Goal: Task Accomplishment & Management: Use online tool/utility

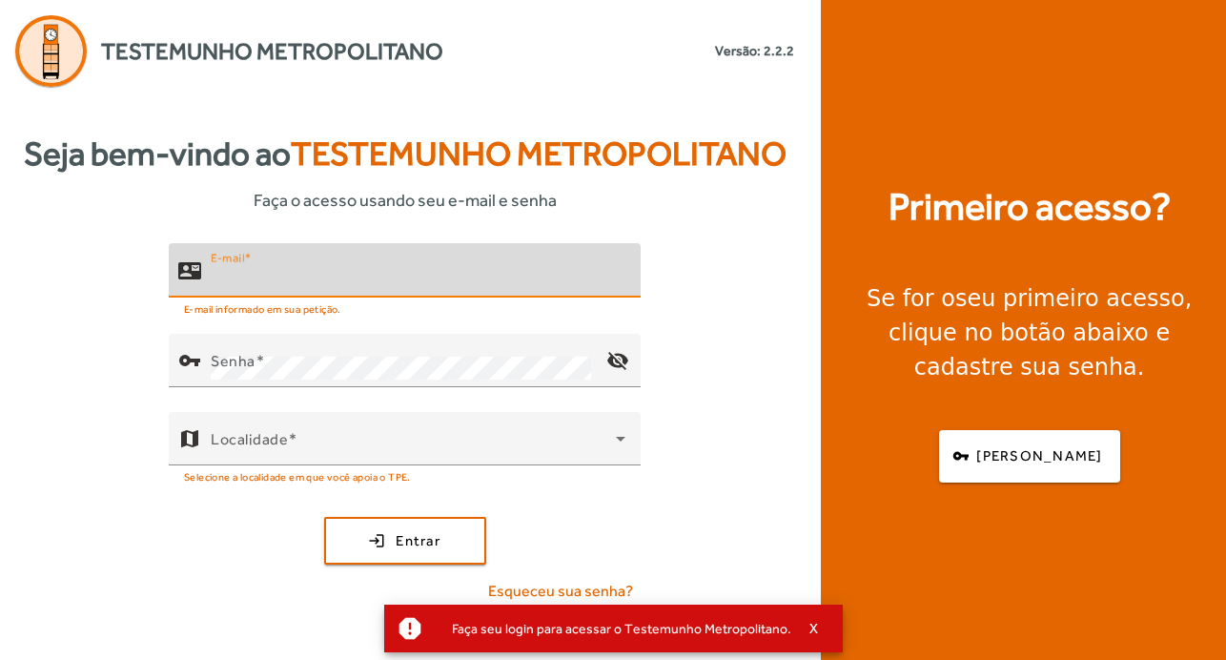
click at [344, 279] on input "E-mail" at bounding box center [418, 278] width 415 height 23
type input "**********"
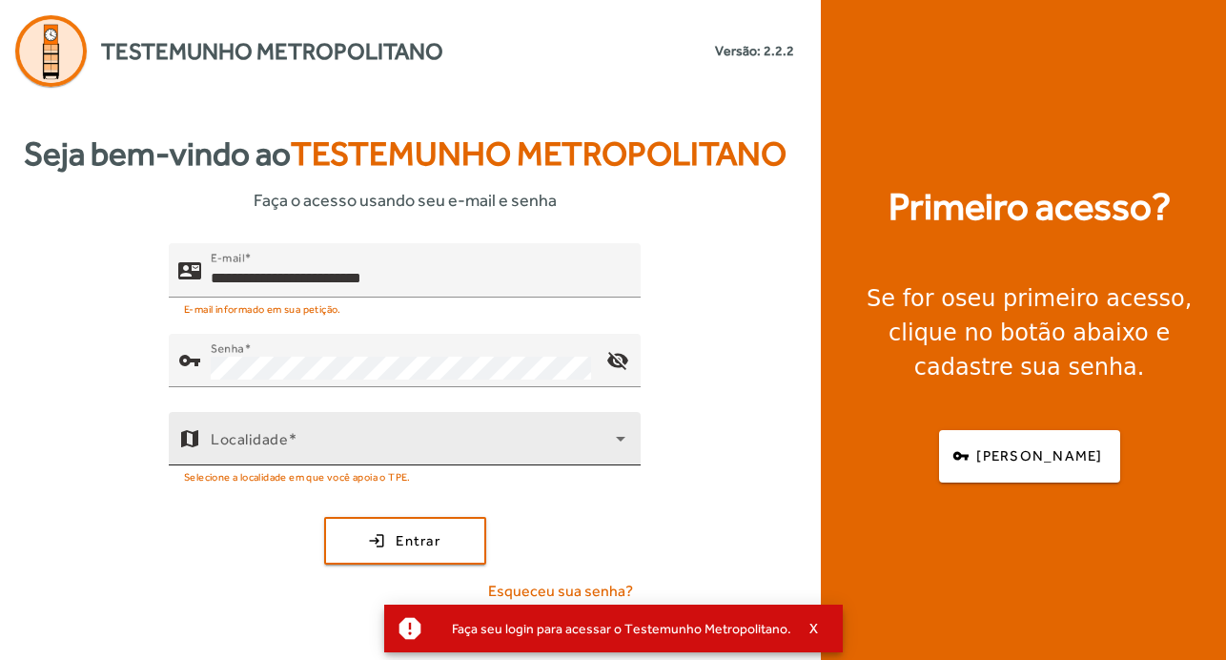
click at [383, 412] on div "Localidade" at bounding box center [418, 438] width 415 height 53
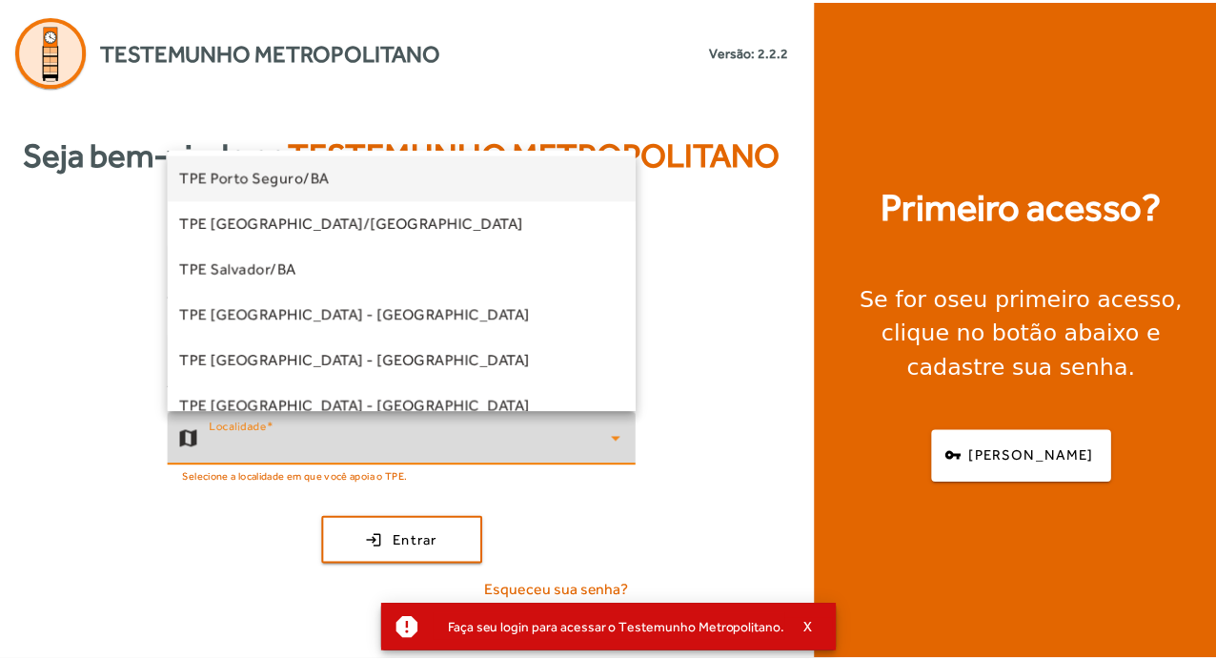
scroll to position [572, 0]
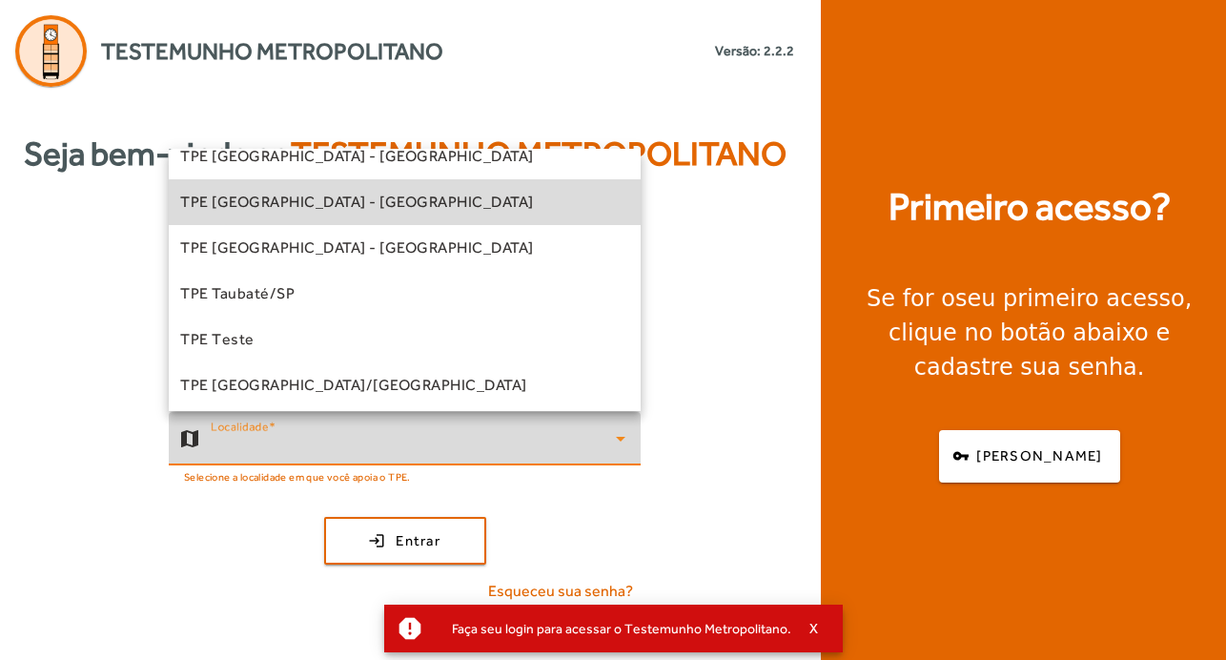
click at [423, 211] on mat-option "TPE [GEOGRAPHIC_DATA] - [GEOGRAPHIC_DATA]" at bounding box center [405, 202] width 472 height 46
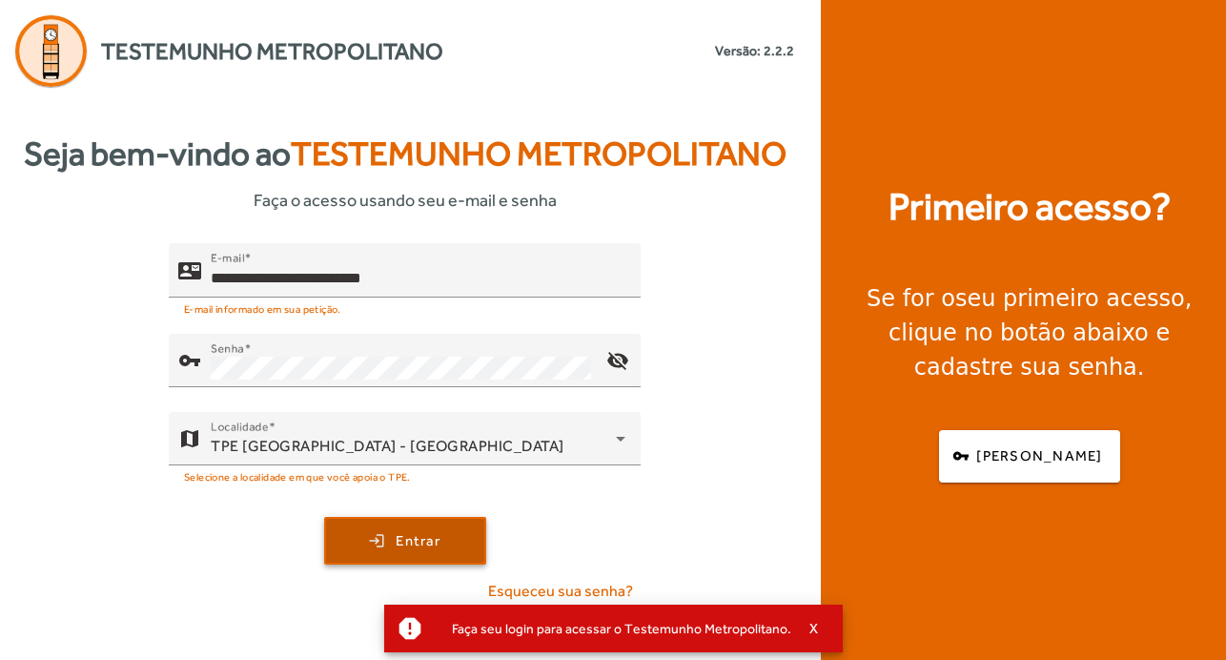
click at [456, 532] on span "submit" at bounding box center [405, 541] width 158 height 46
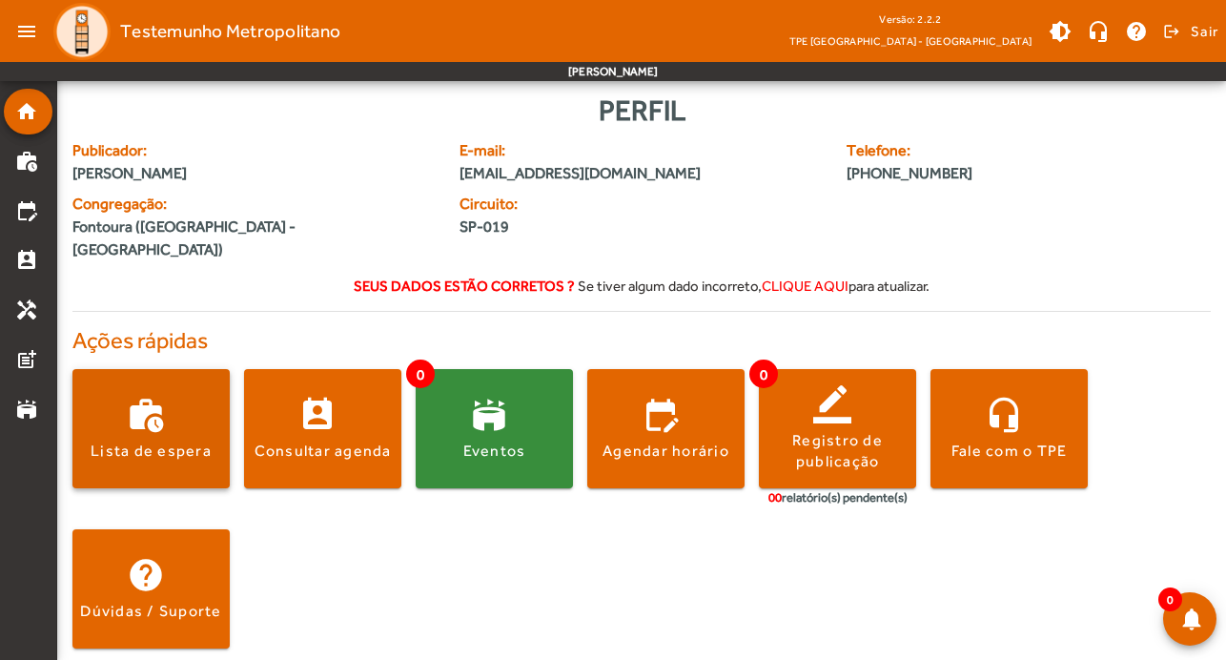
click at [151, 407] on span at bounding box center [150, 429] width 157 height 46
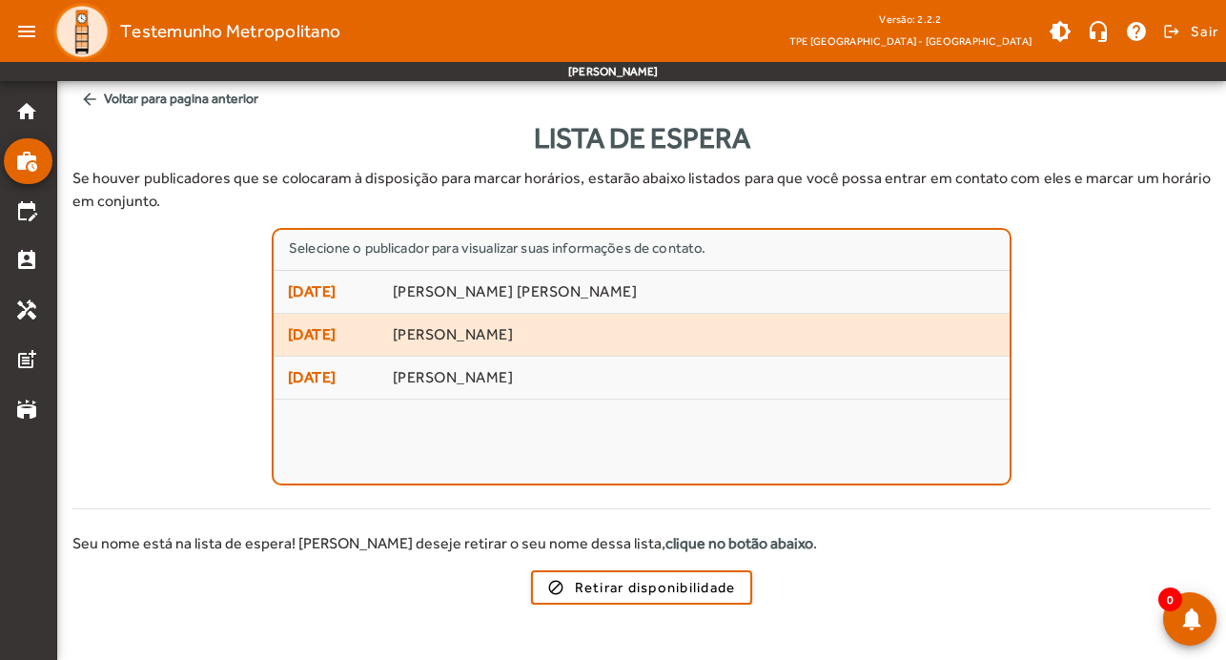
click at [523, 336] on span "[PERSON_NAME]" at bounding box center [694, 335] width 602 height 20
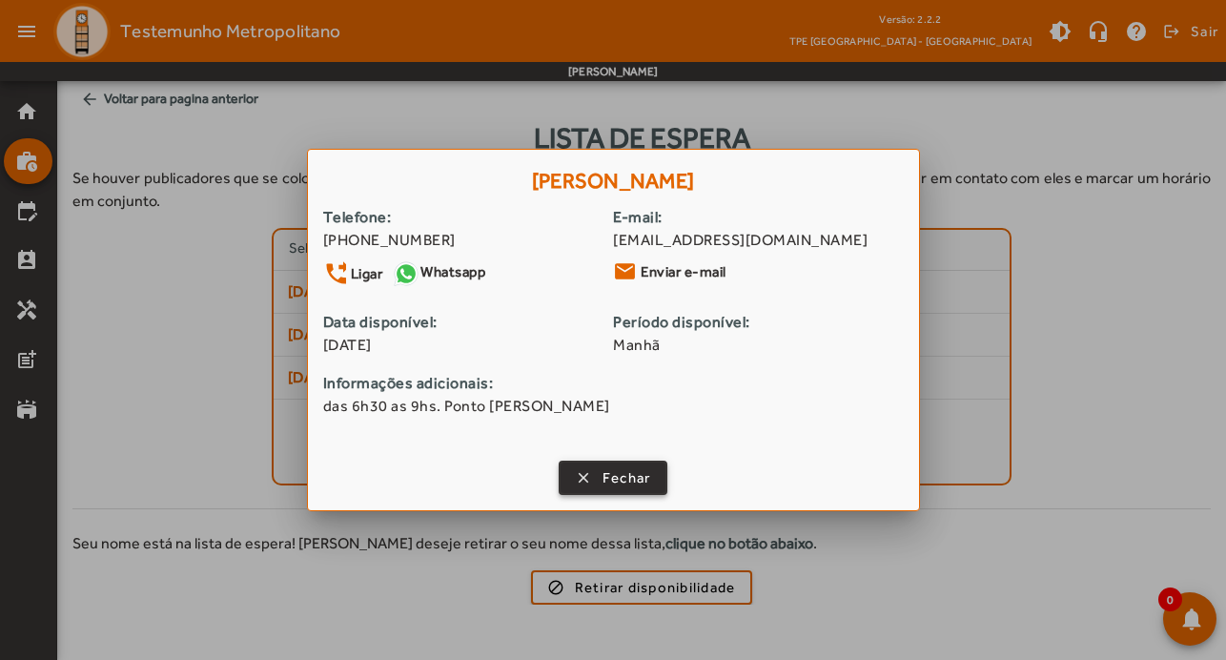
click at [608, 475] on span "Fechar" at bounding box center [626, 478] width 49 height 22
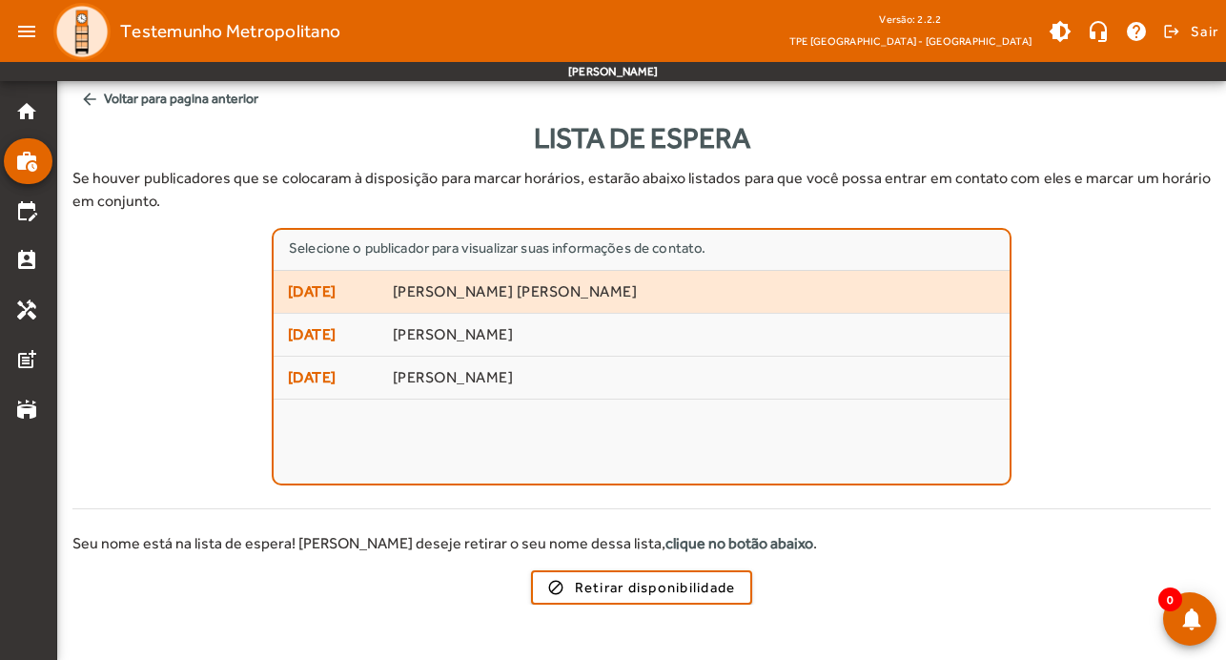
click at [477, 289] on span "[PERSON_NAME] [PERSON_NAME]" at bounding box center [694, 292] width 602 height 20
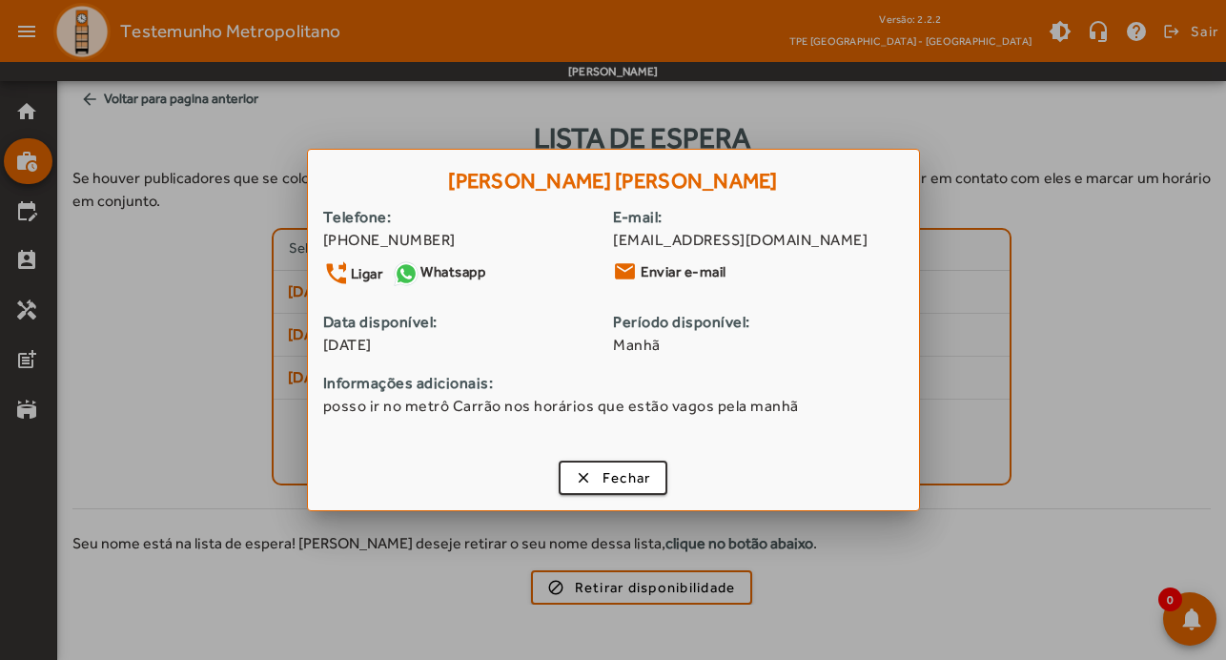
click at [214, 398] on div at bounding box center [613, 330] width 1226 height 660
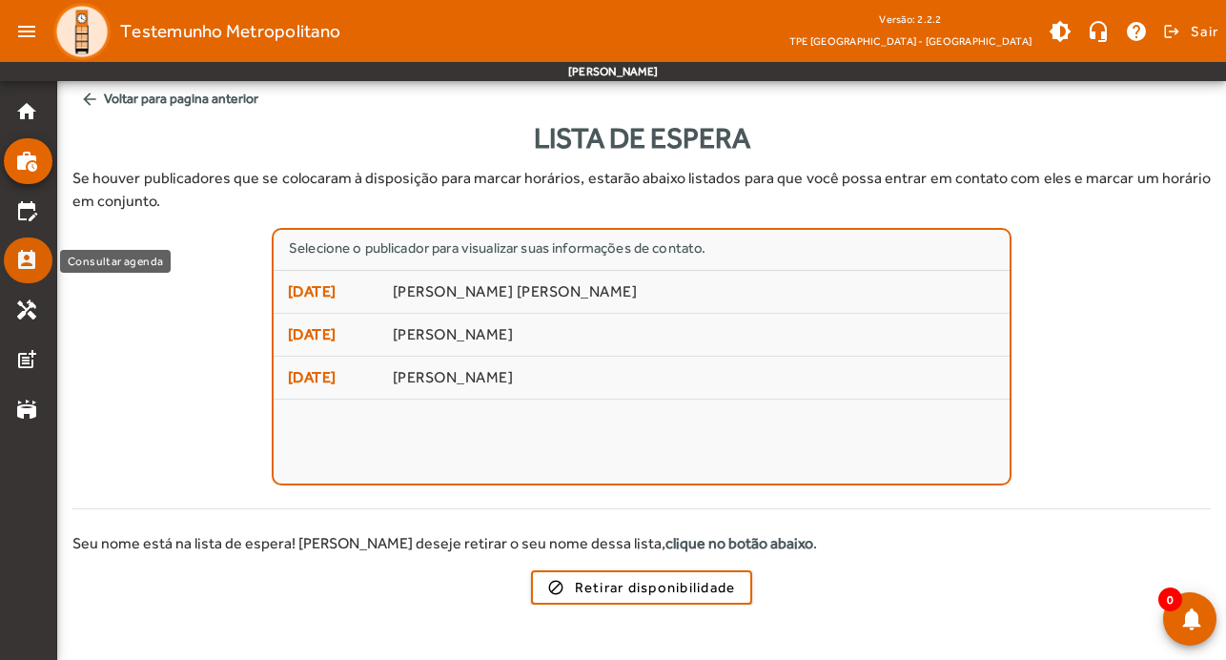
click at [24, 268] on mat-icon "perm_contact_calendar" at bounding box center [26, 260] width 23 height 23
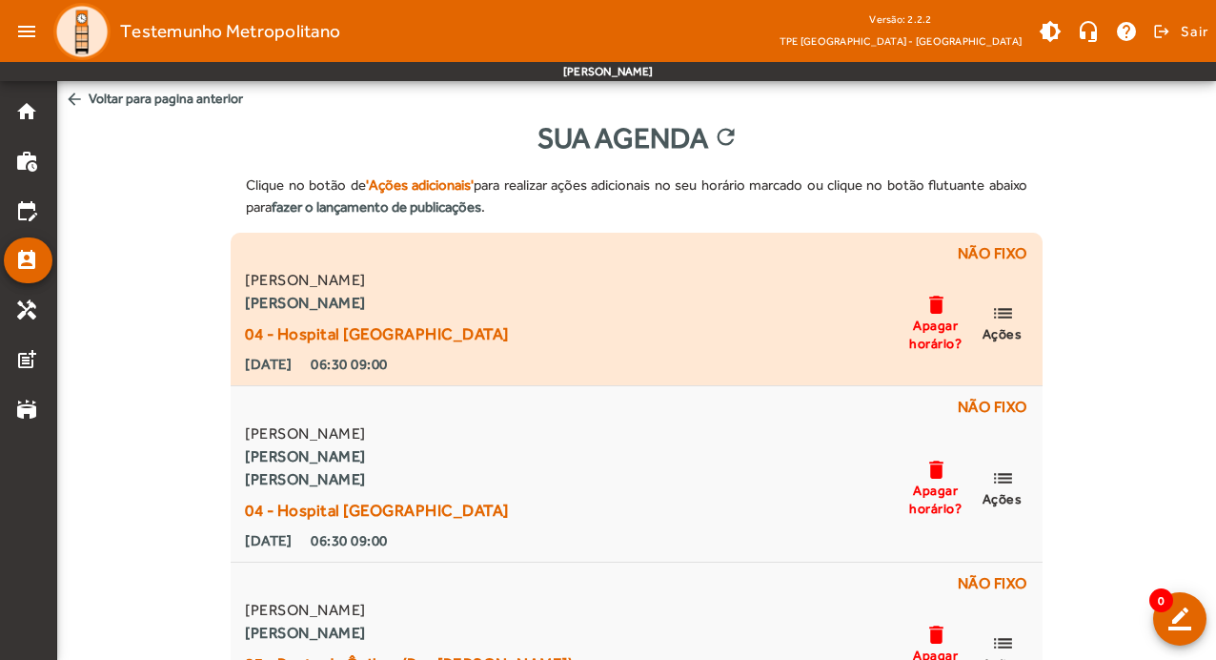
click at [1017, 323] on span "list Ações" at bounding box center [1002, 321] width 57 height 41
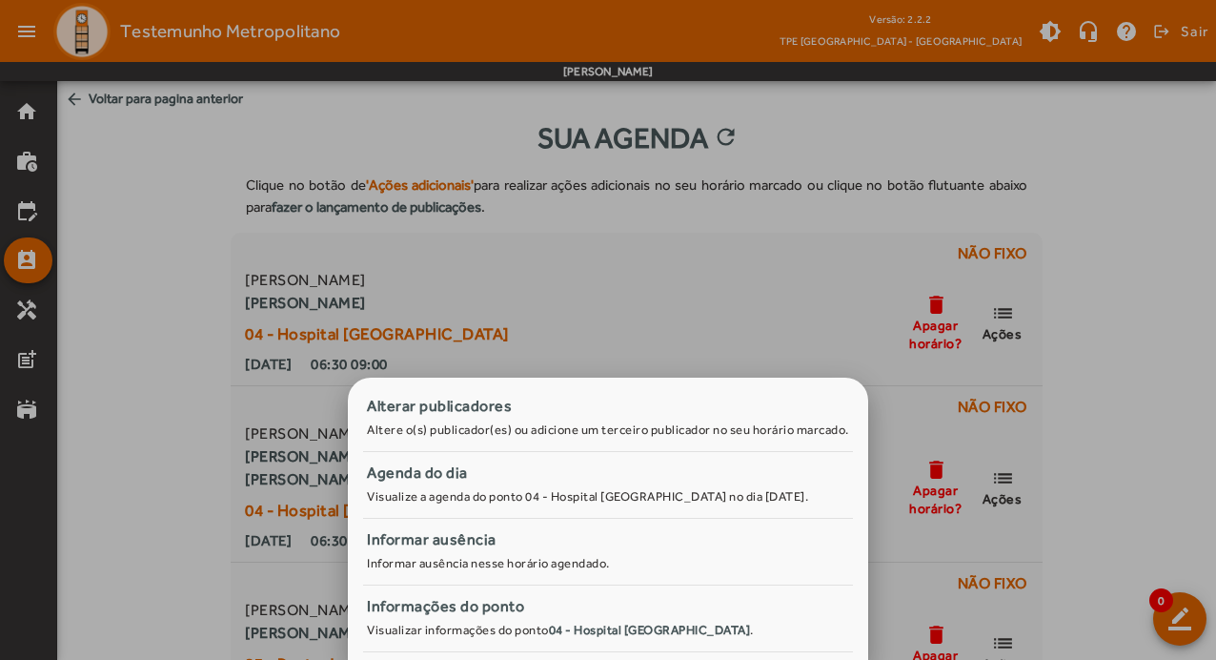
click at [1147, 323] on div at bounding box center [608, 330] width 1216 height 660
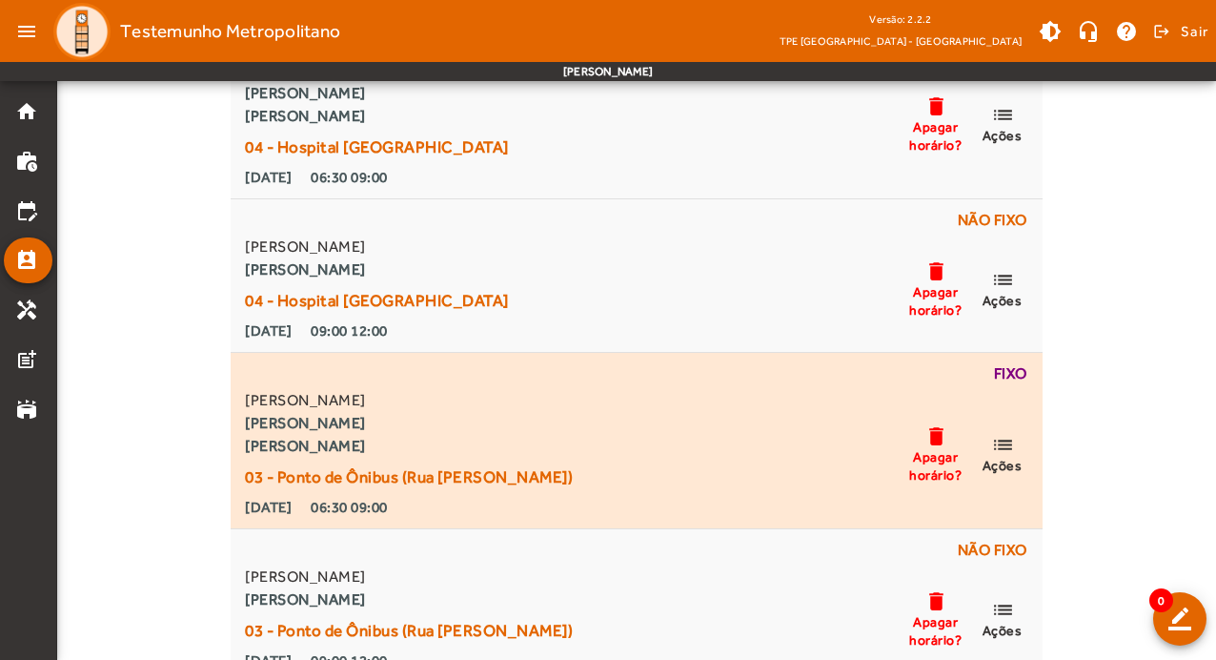
scroll to position [3050, 0]
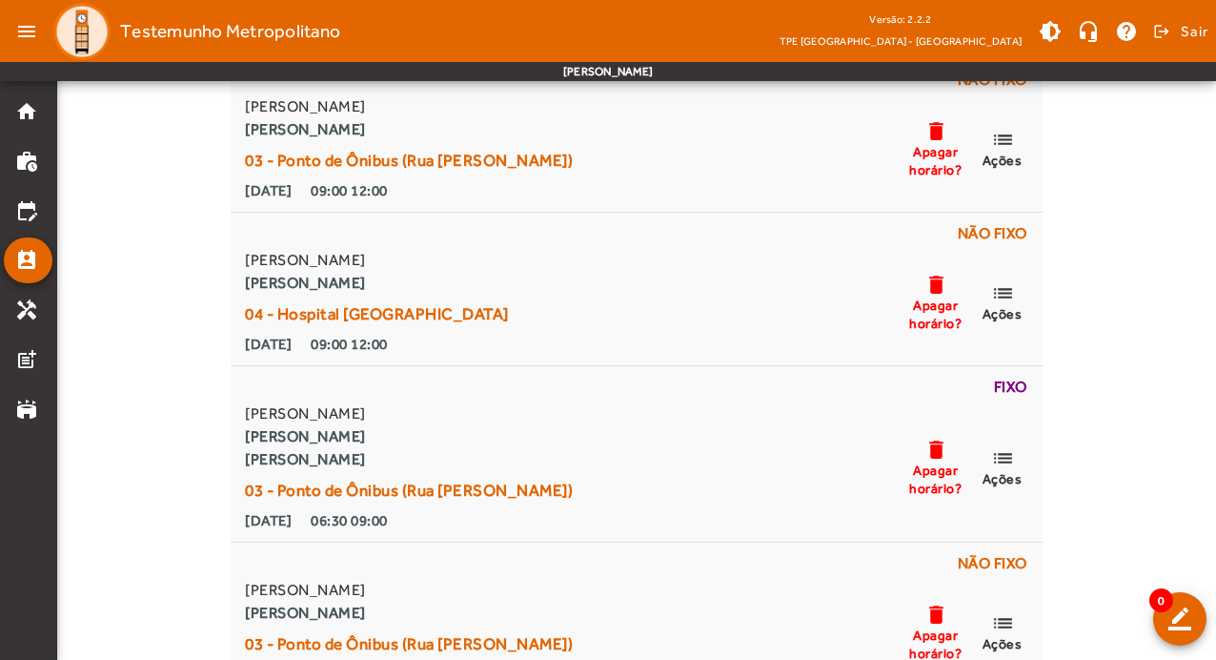
scroll to position [6387, 0]
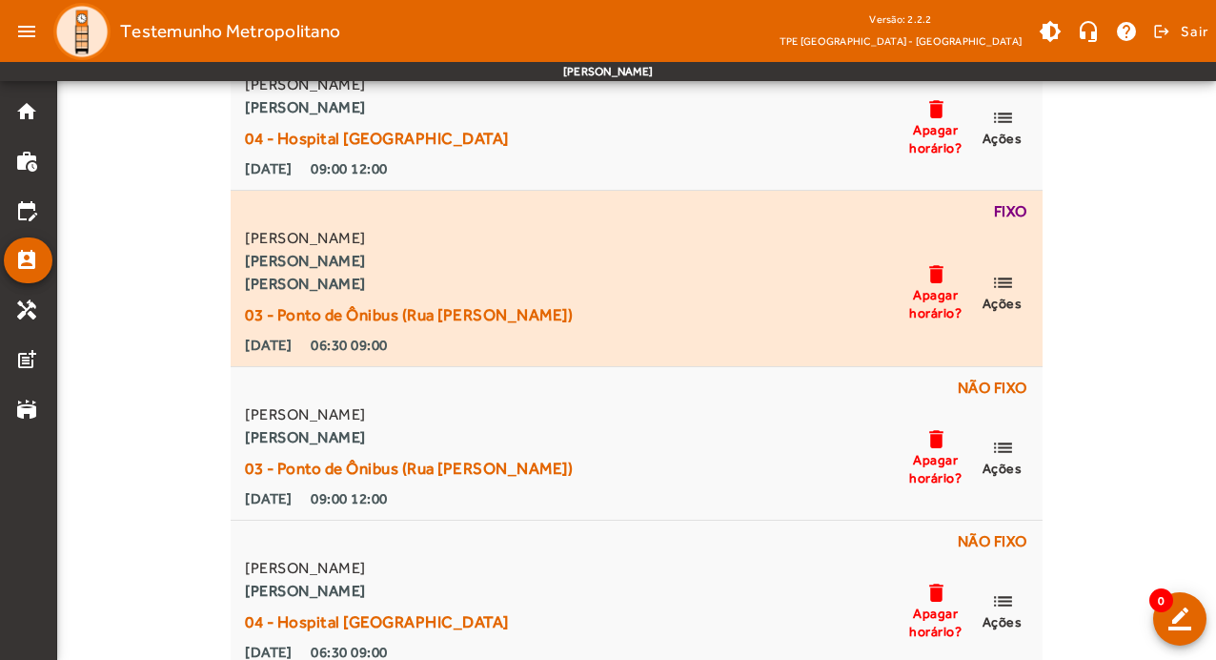
click at [1021, 217] on div "Fixo" at bounding box center [635, 213] width 789 height 27
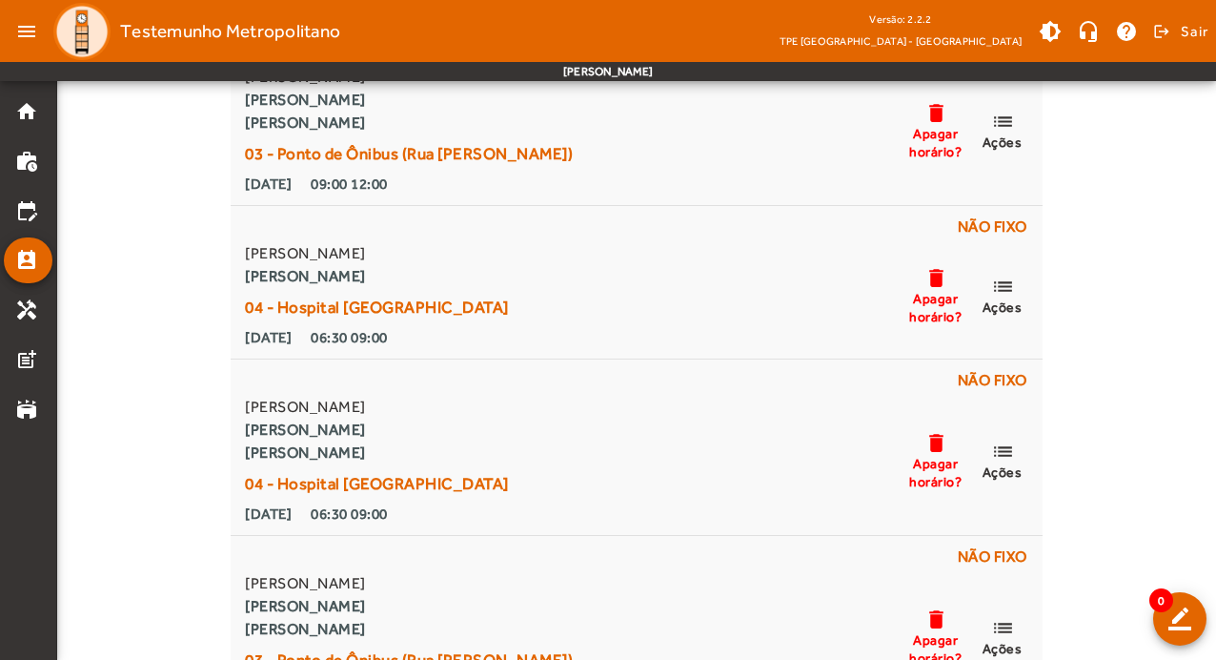
scroll to position [11763, 0]
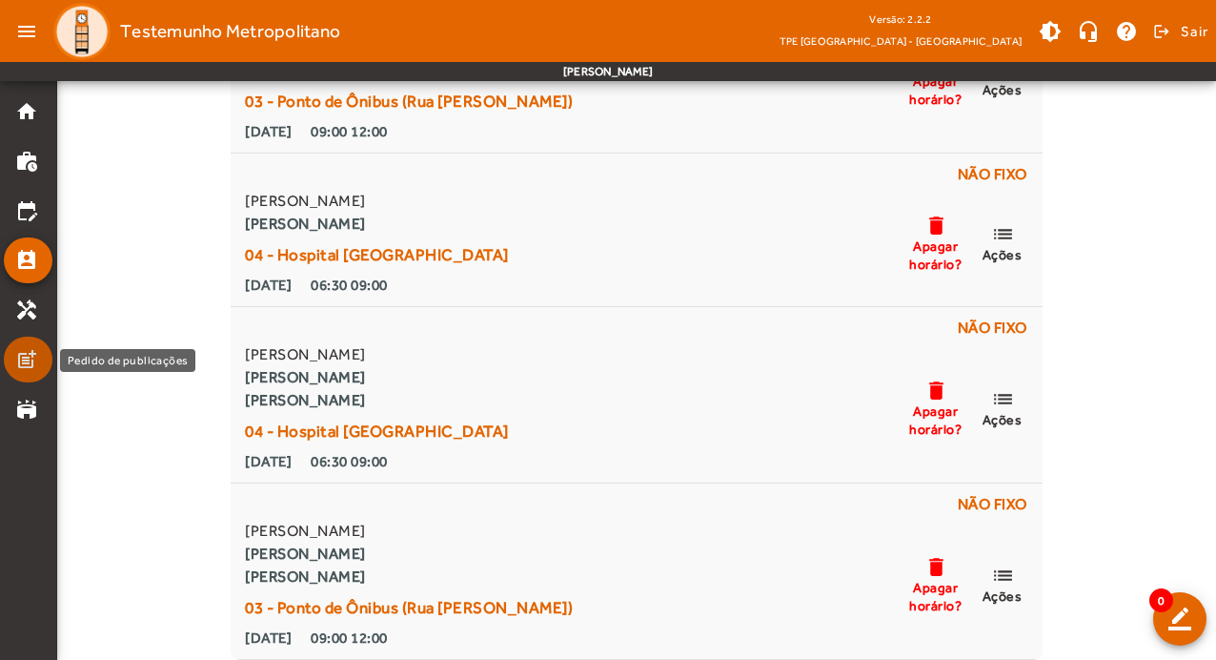
click at [32, 351] on mat-icon "post_add" at bounding box center [26, 359] width 23 height 23
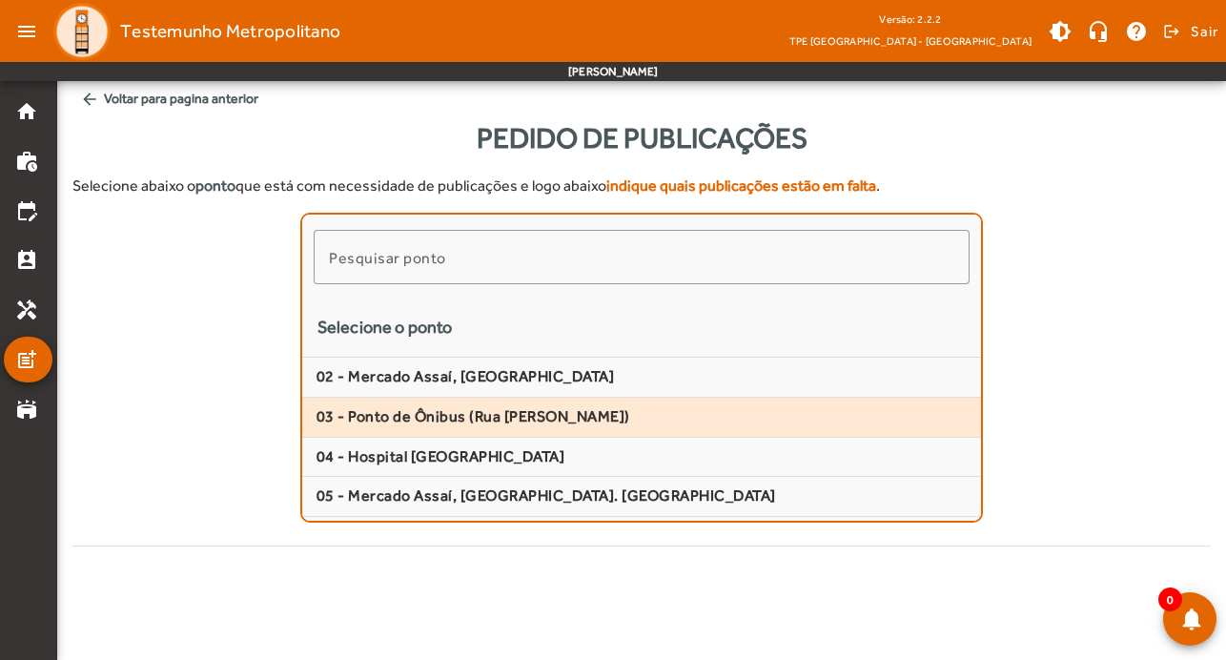
click at [493, 412] on span "03 - Ponto de Ônibus (Rua [PERSON_NAME])" at bounding box center [641, 417] width 650 height 20
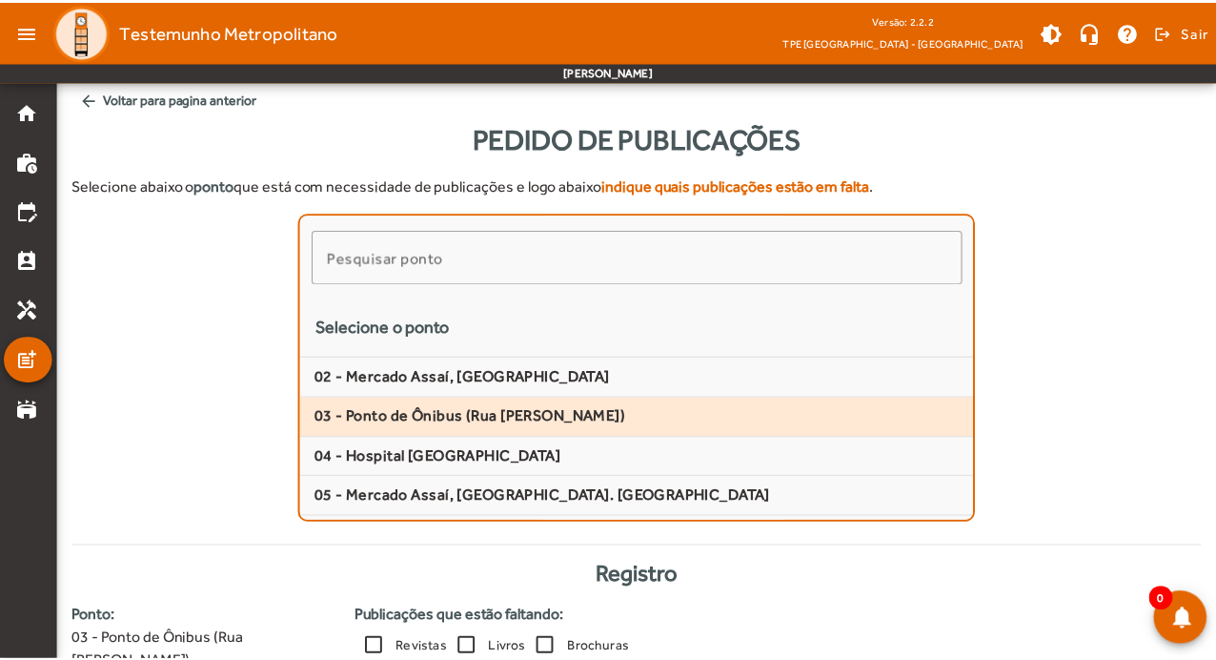
scroll to position [86, 0]
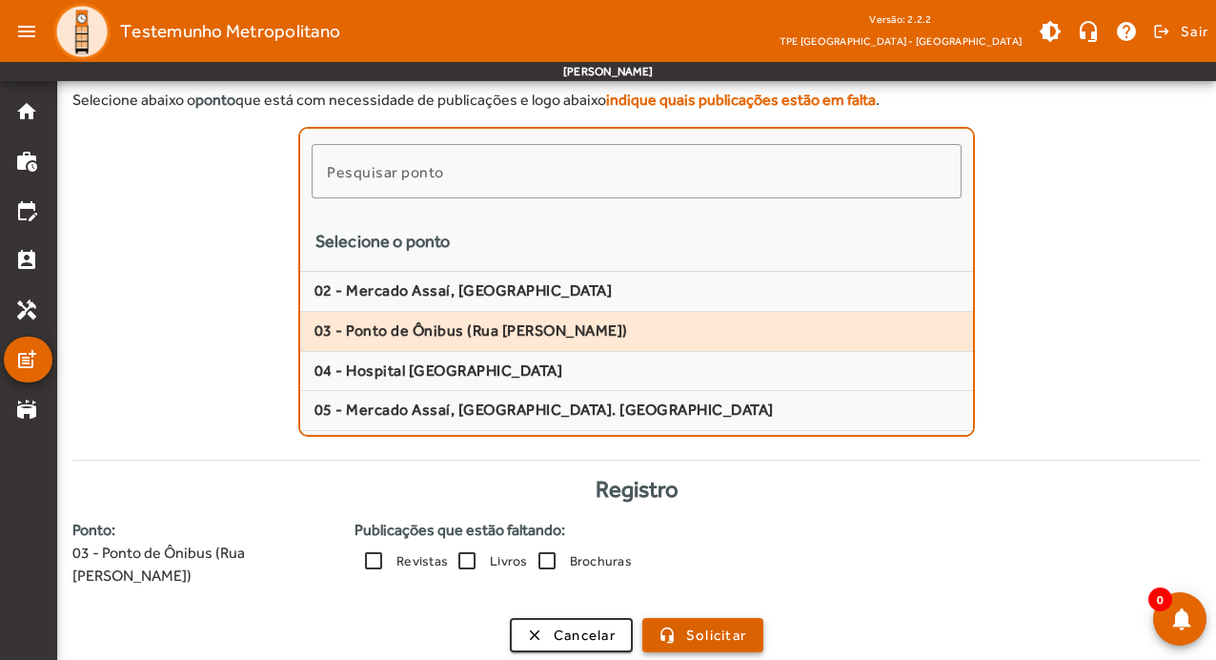
click at [731, 624] on span "Solicitar" at bounding box center [716, 635] width 60 height 22
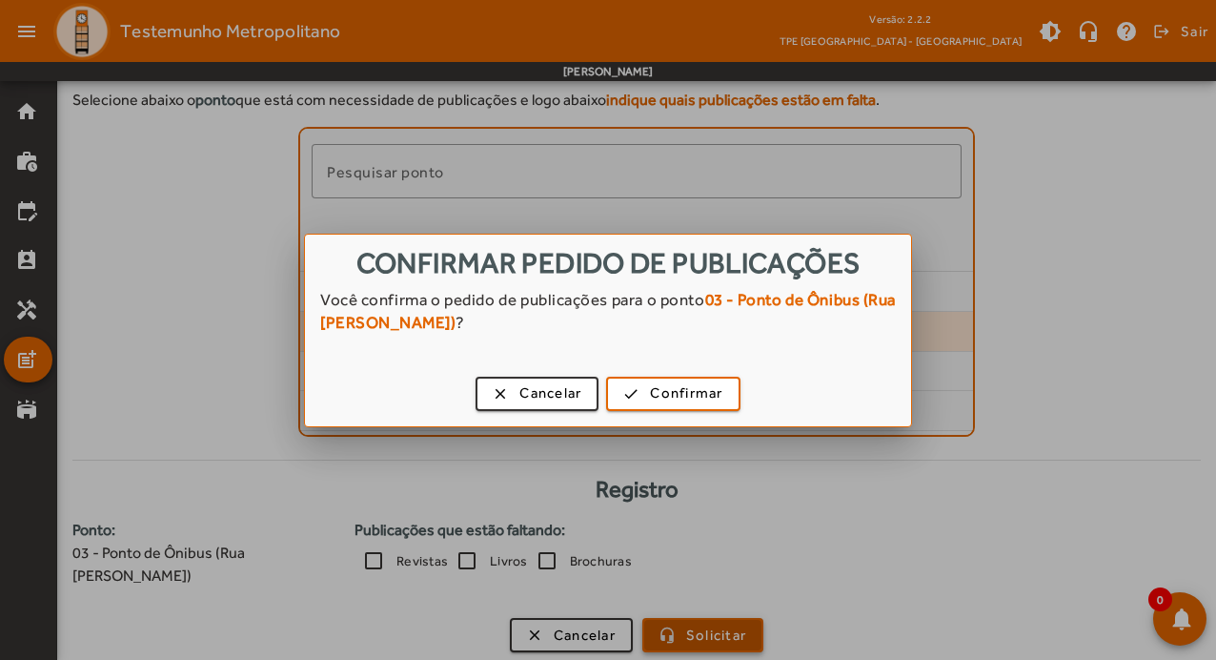
scroll to position [0, 0]
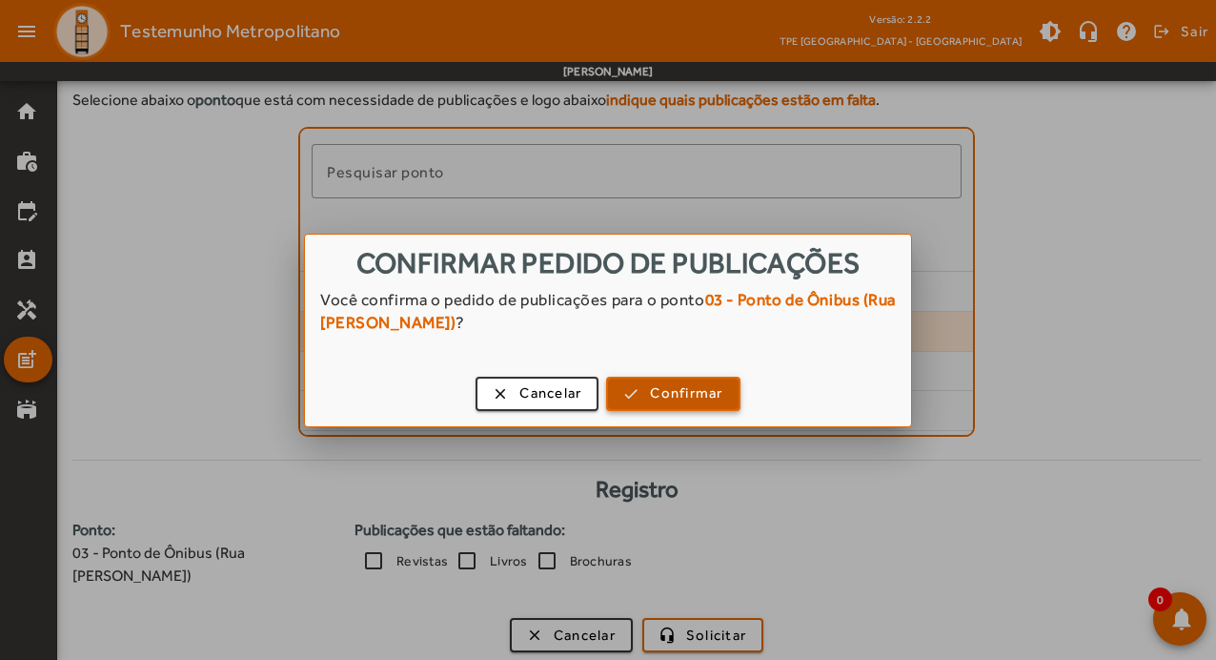
click at [706, 397] on span "Confirmar" at bounding box center [686, 393] width 72 height 22
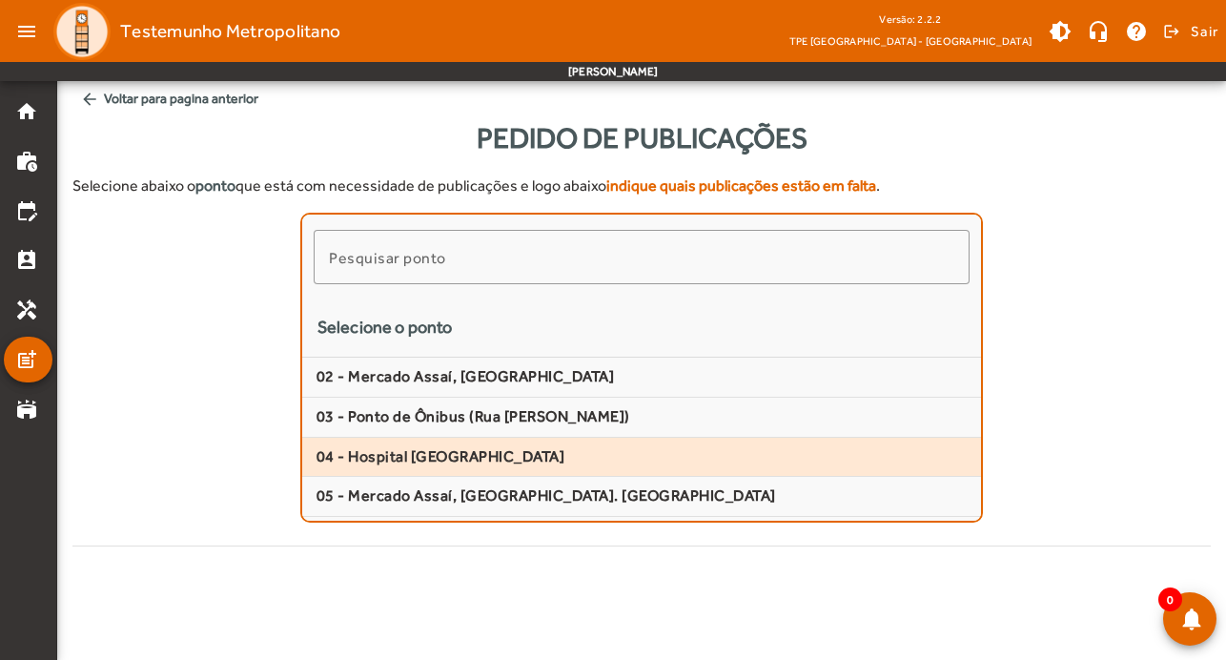
click at [454, 460] on span "04 - Hospital [GEOGRAPHIC_DATA]" at bounding box center [641, 457] width 650 height 20
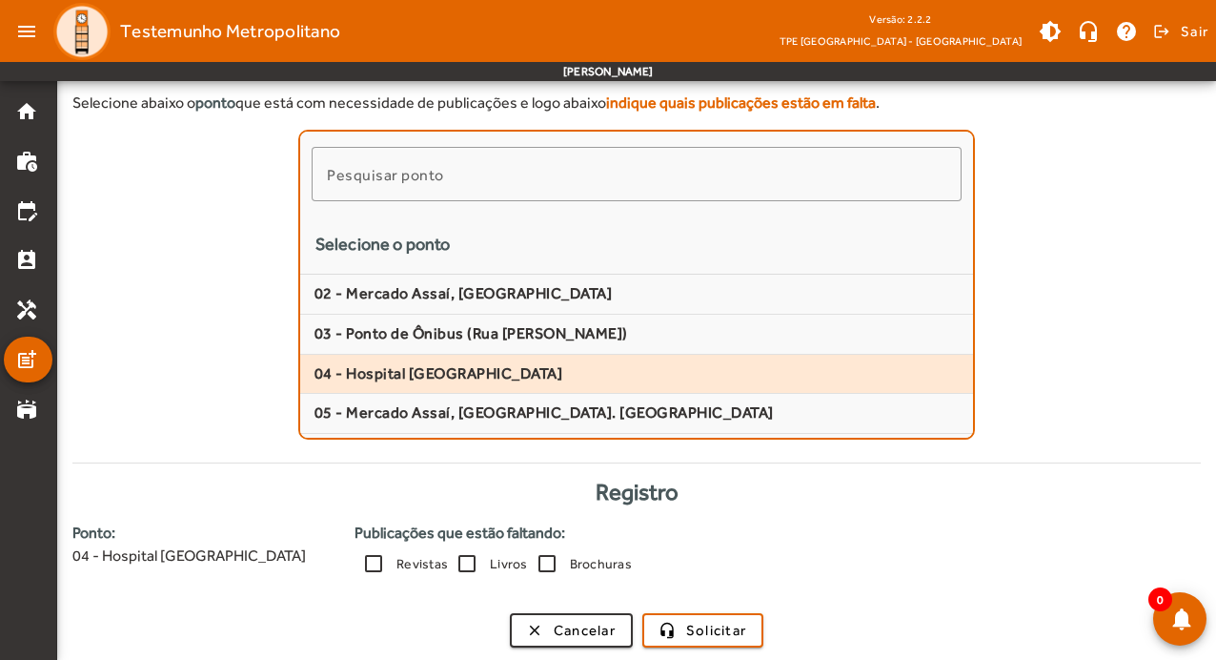
scroll to position [86, 0]
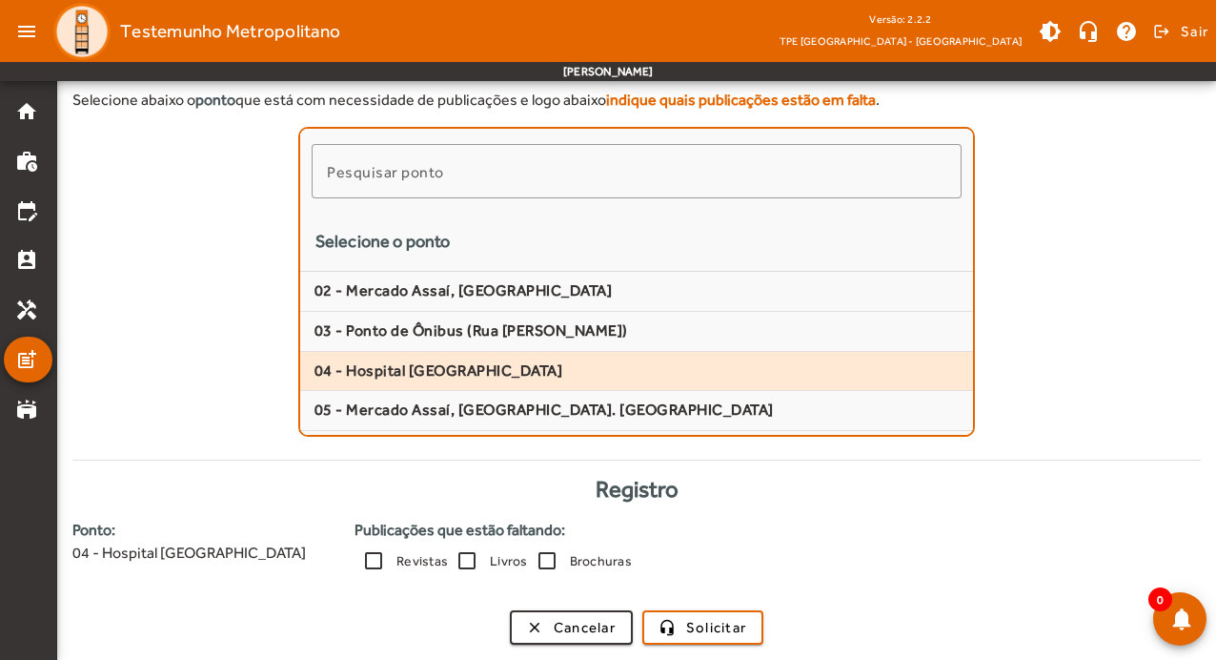
click at [823, 520] on strong "Publicações que estão faltando:" at bounding box center [778, 530] width 847 height 23
click at [420, 160] on input "Pesquisar ponto" at bounding box center [637, 171] width 620 height 23
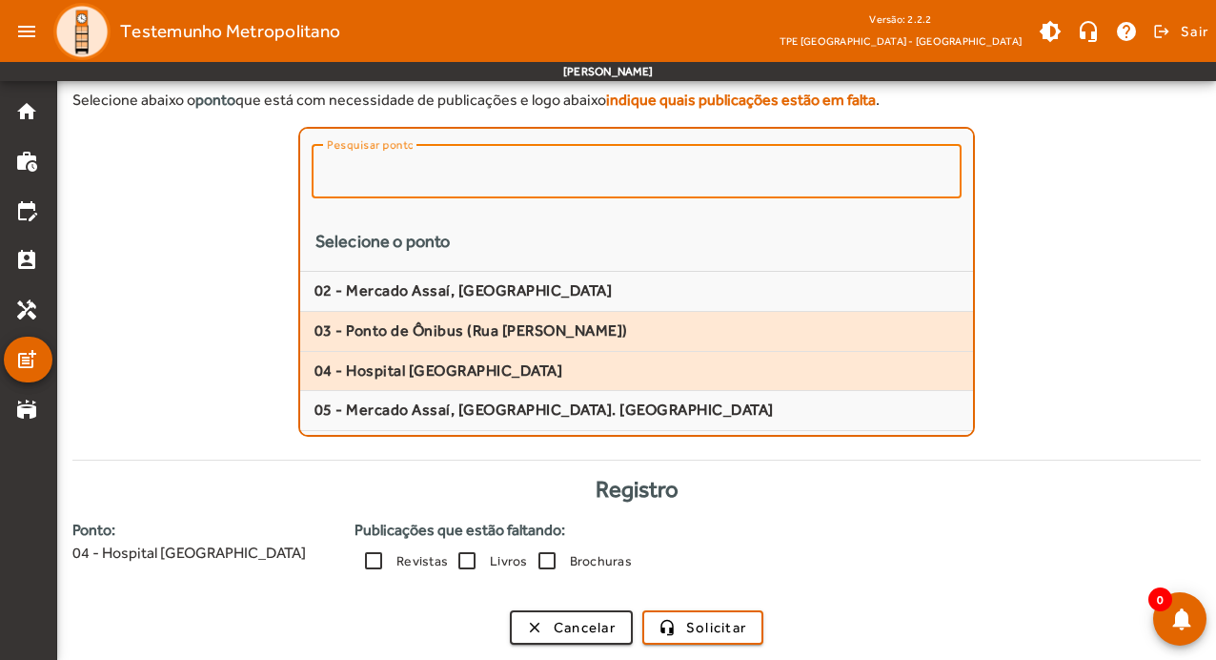
click at [462, 332] on span "03 - Ponto de Ônibus (Rua [PERSON_NAME])" at bounding box center [637, 331] width 644 height 20
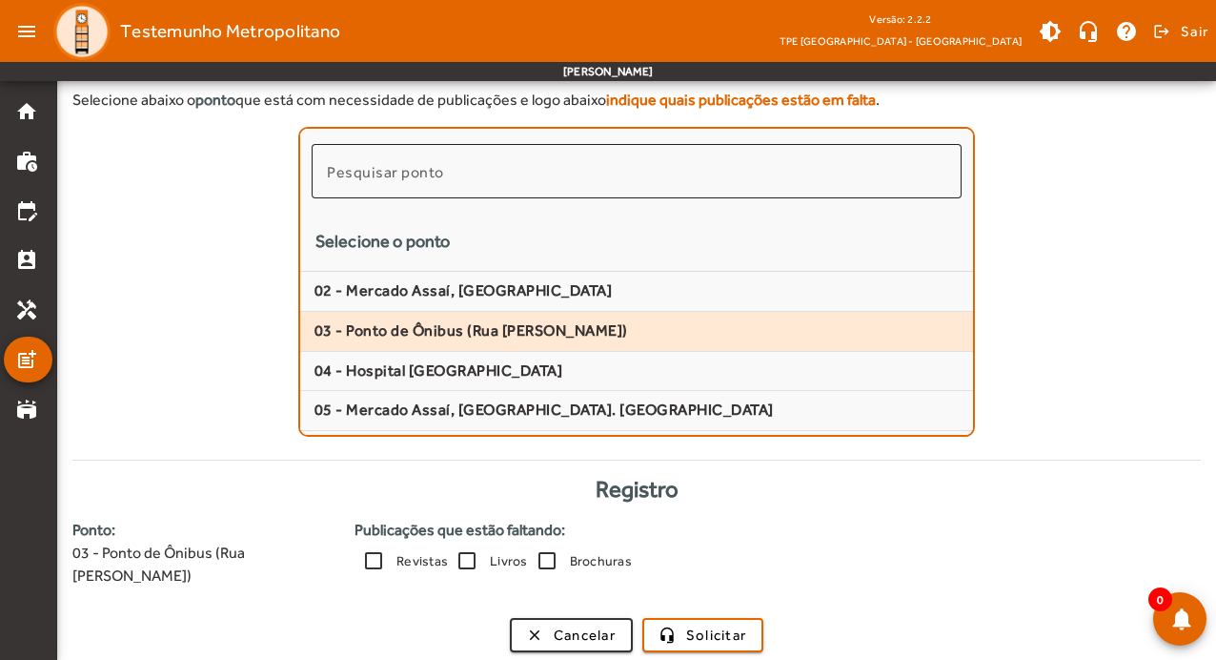
click at [541, 182] on div at bounding box center [637, 171] width 620 height 54
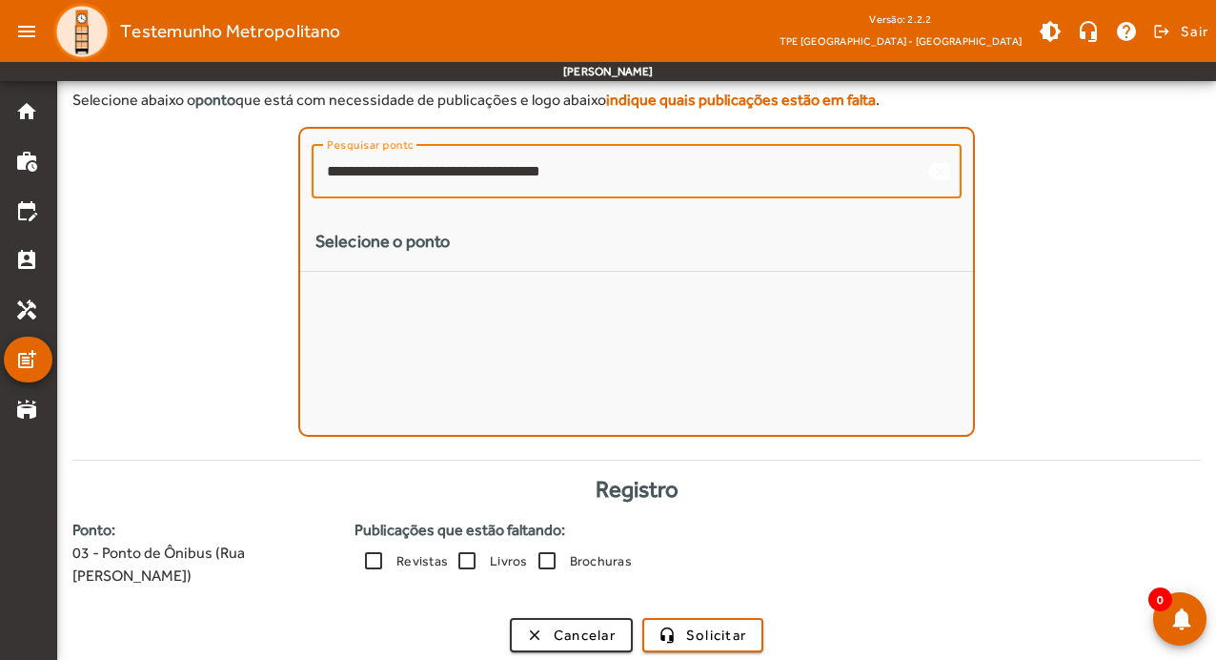
type input "**********"
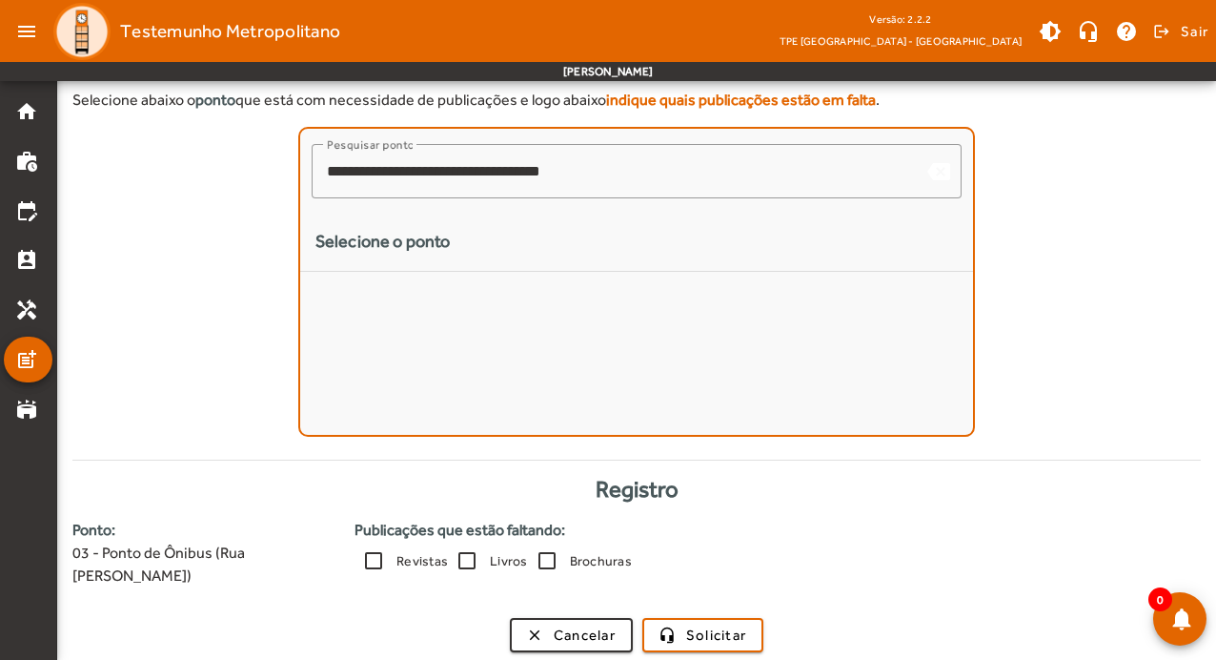
click at [381, 247] on div "Selecione o ponto" at bounding box center [637, 245] width 643 height 29
click at [704, 629] on span "Solicitar" at bounding box center [716, 635] width 60 height 22
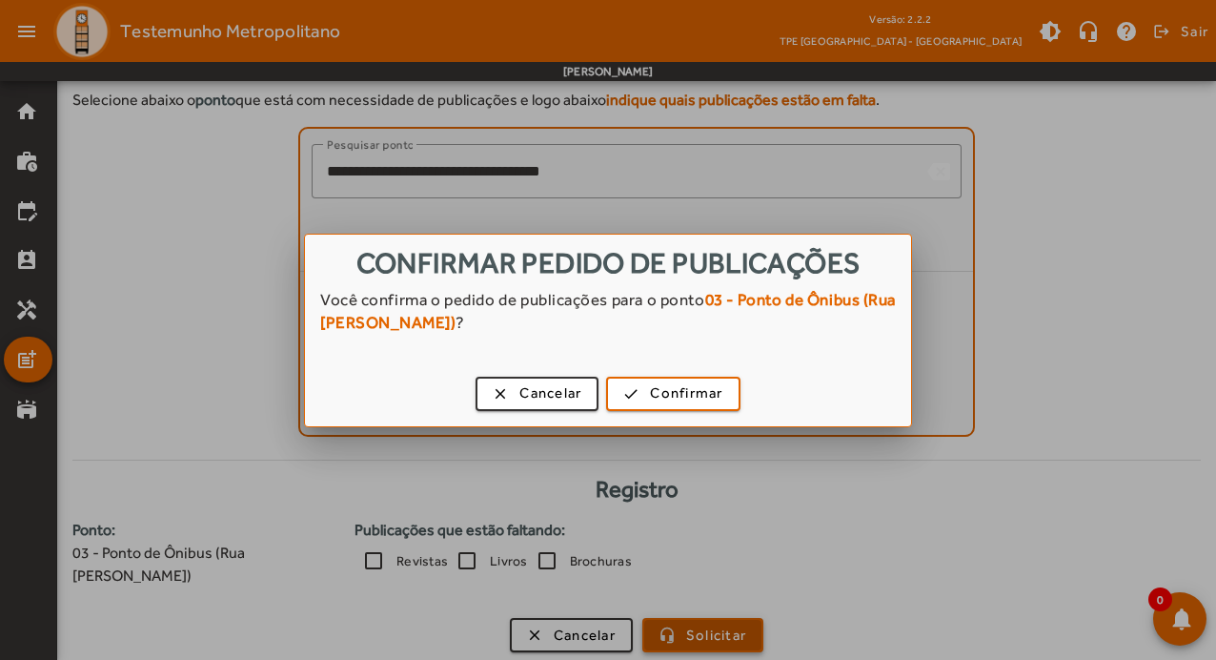
scroll to position [0, 0]
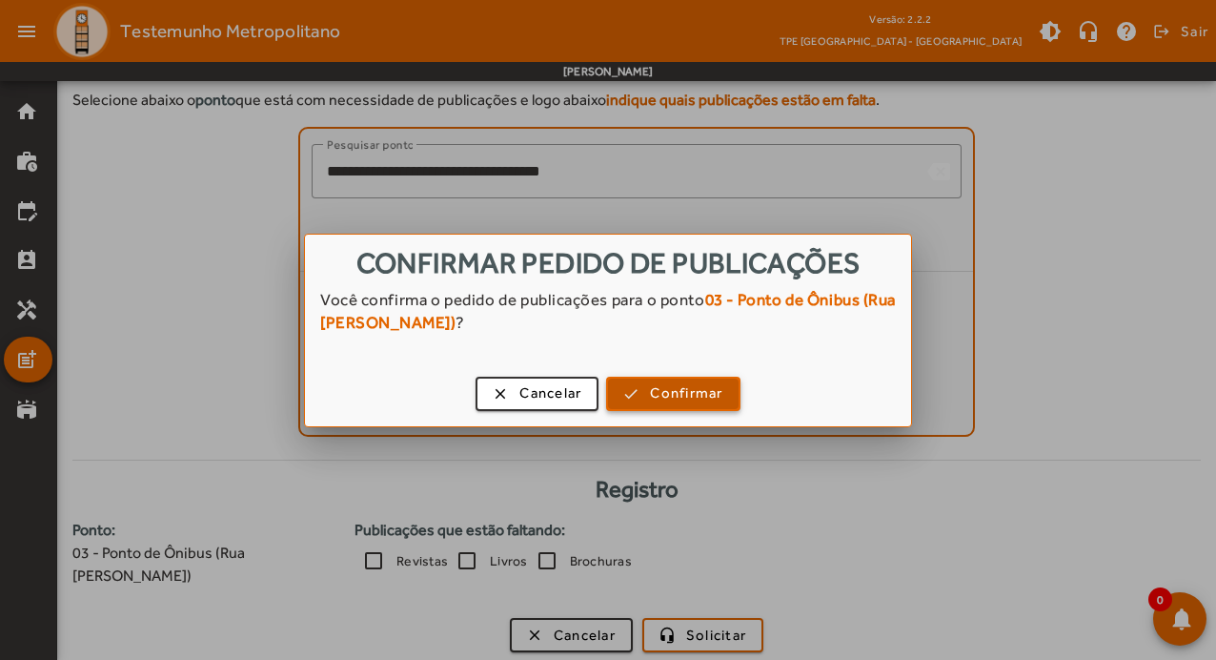
click at [697, 380] on span "button" at bounding box center [673, 394] width 130 height 46
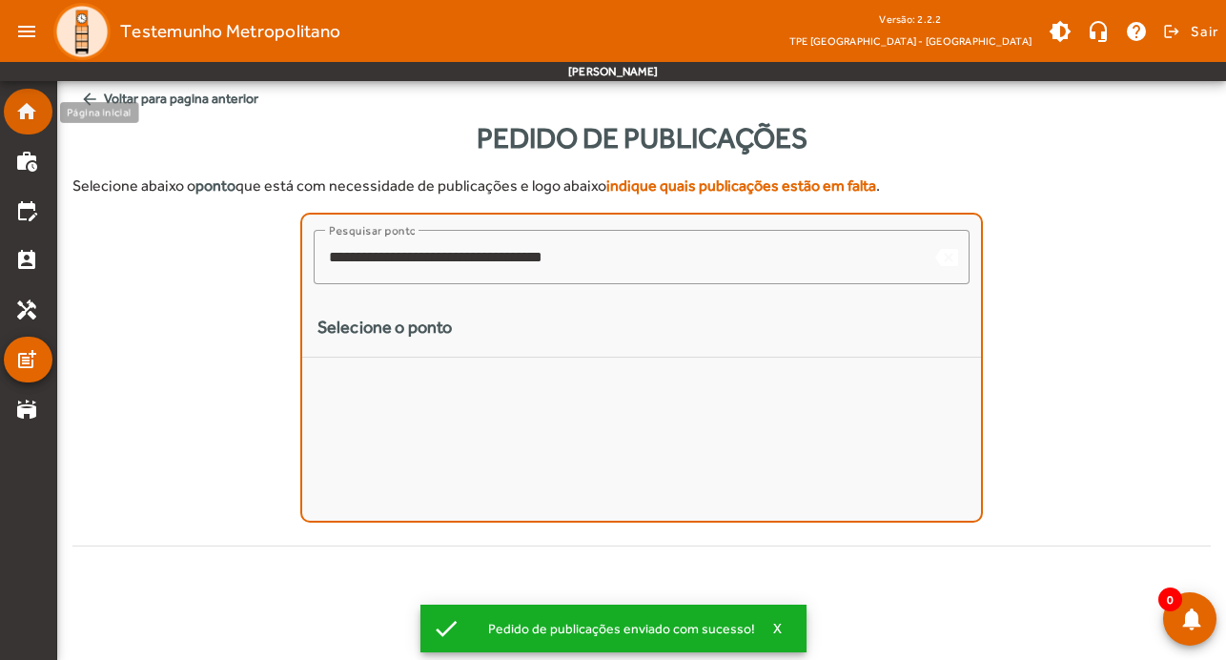
click at [31, 104] on mat-icon "home" at bounding box center [26, 111] width 23 height 23
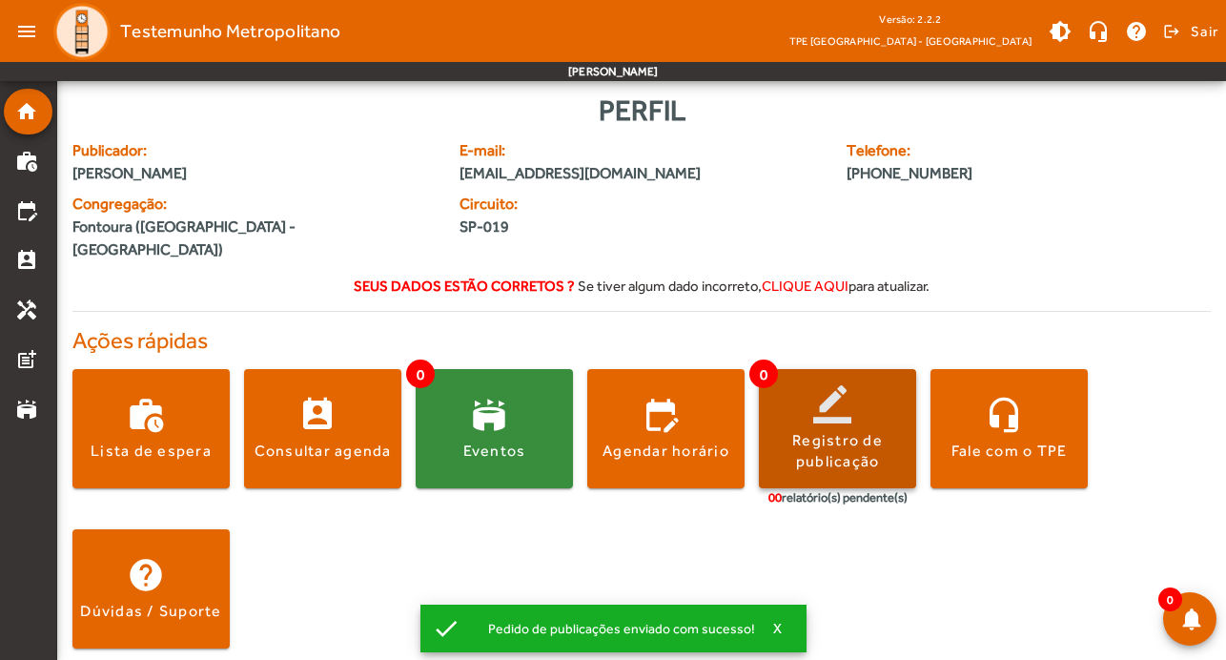
click at [880, 442] on div "Registro de publicação" at bounding box center [837, 451] width 157 height 43
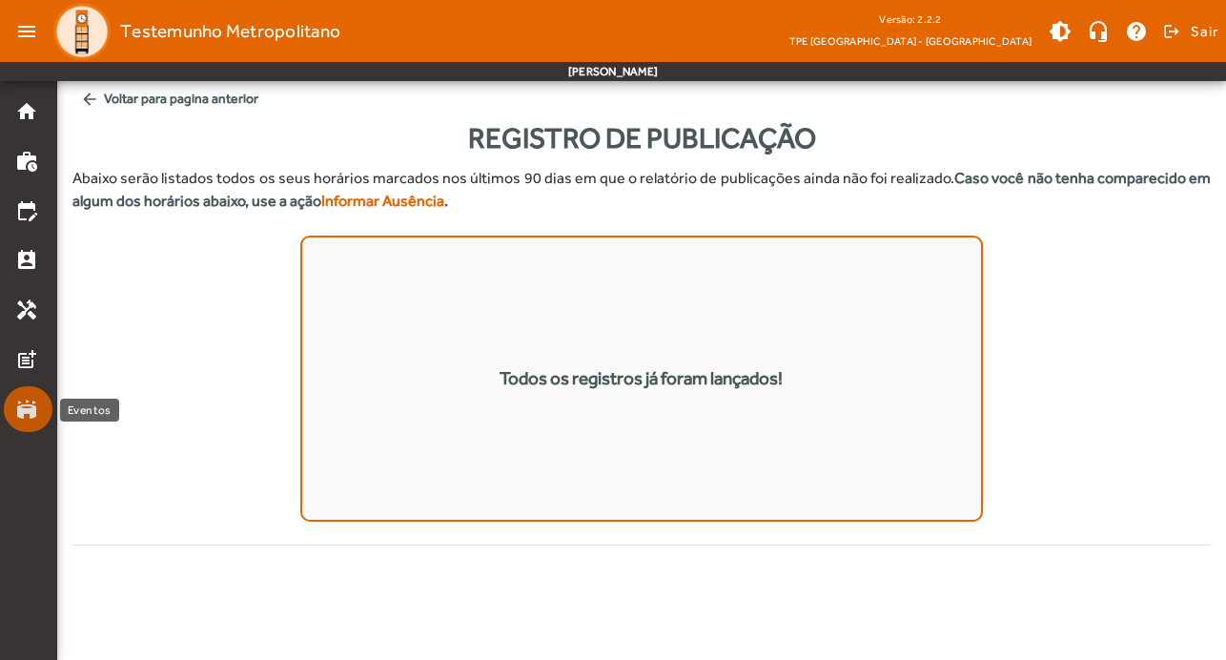
click at [27, 412] on mat-icon "stadium" at bounding box center [26, 409] width 23 height 23
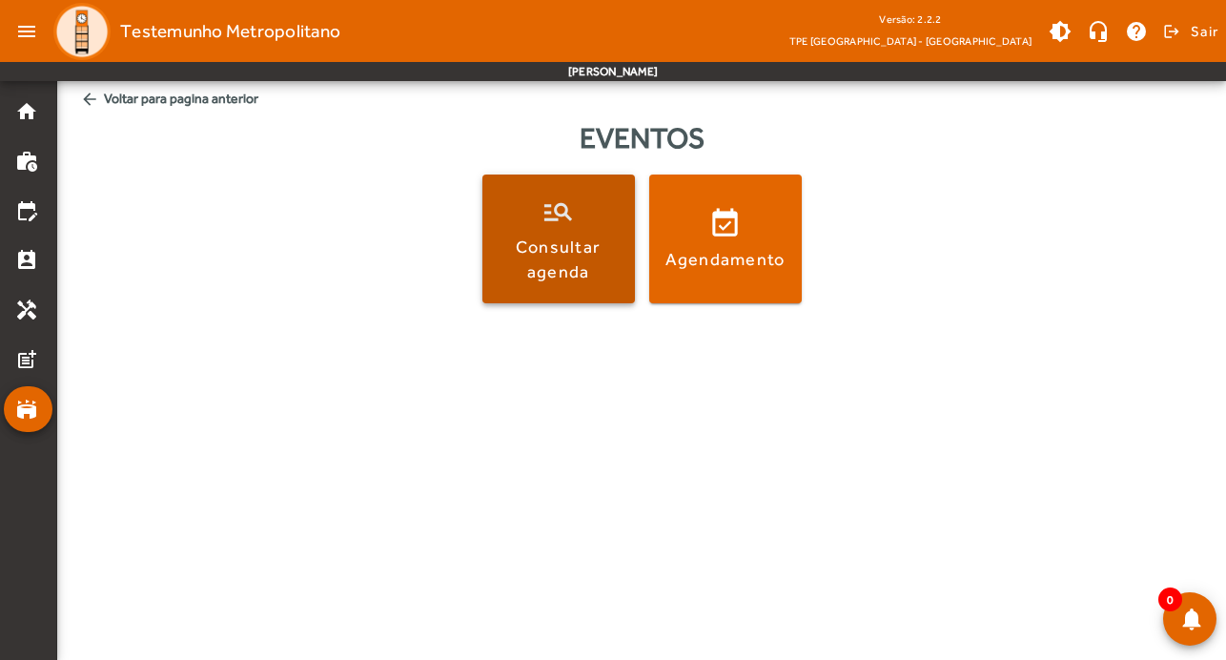
click at [586, 239] on div "Consultar agenda" at bounding box center [558, 259] width 145 height 48
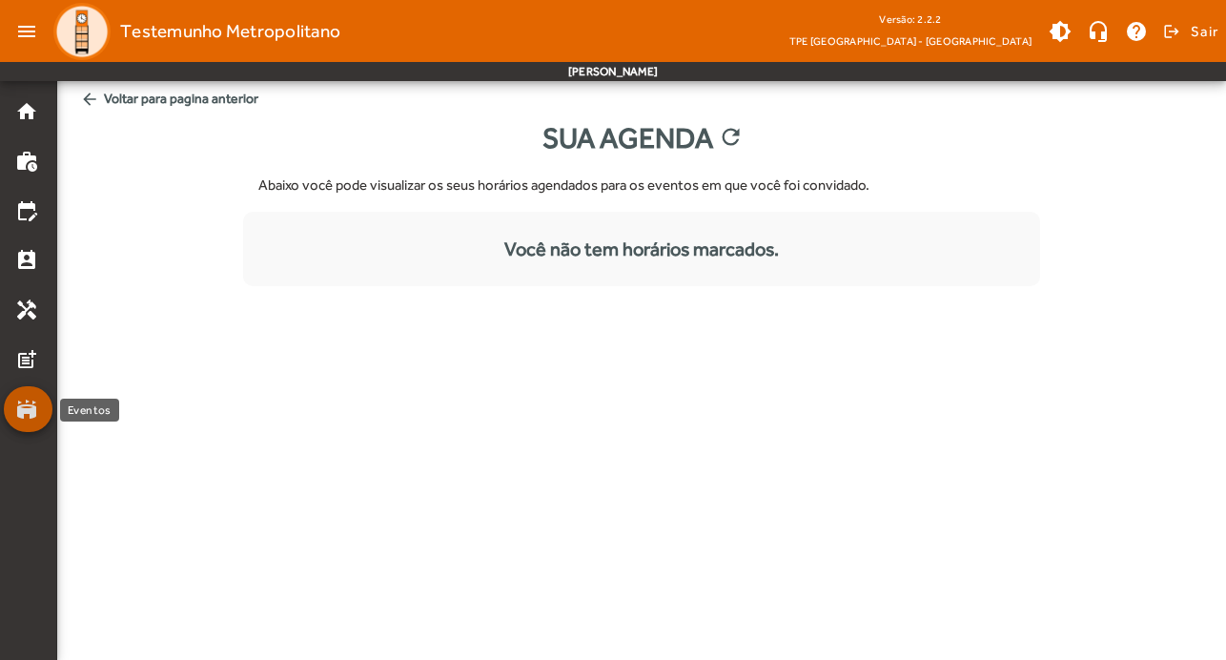
click at [35, 402] on mat-icon "stadium" at bounding box center [26, 409] width 23 height 23
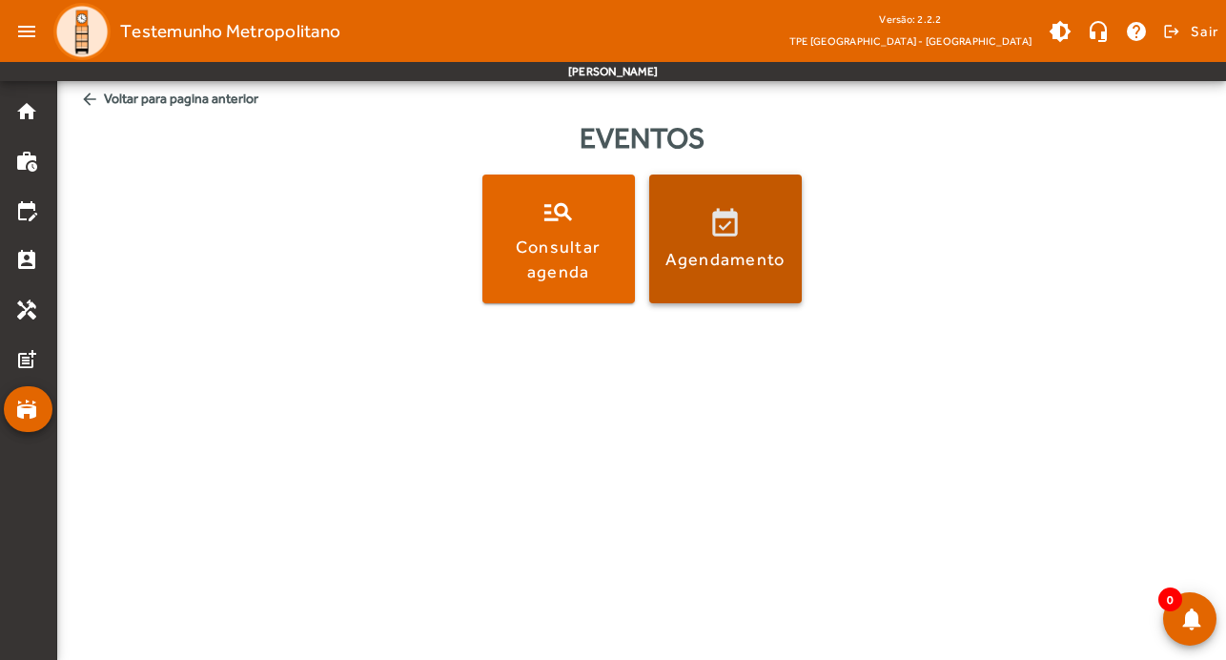
click at [722, 271] on div "Agendamento" at bounding box center [725, 259] width 120 height 24
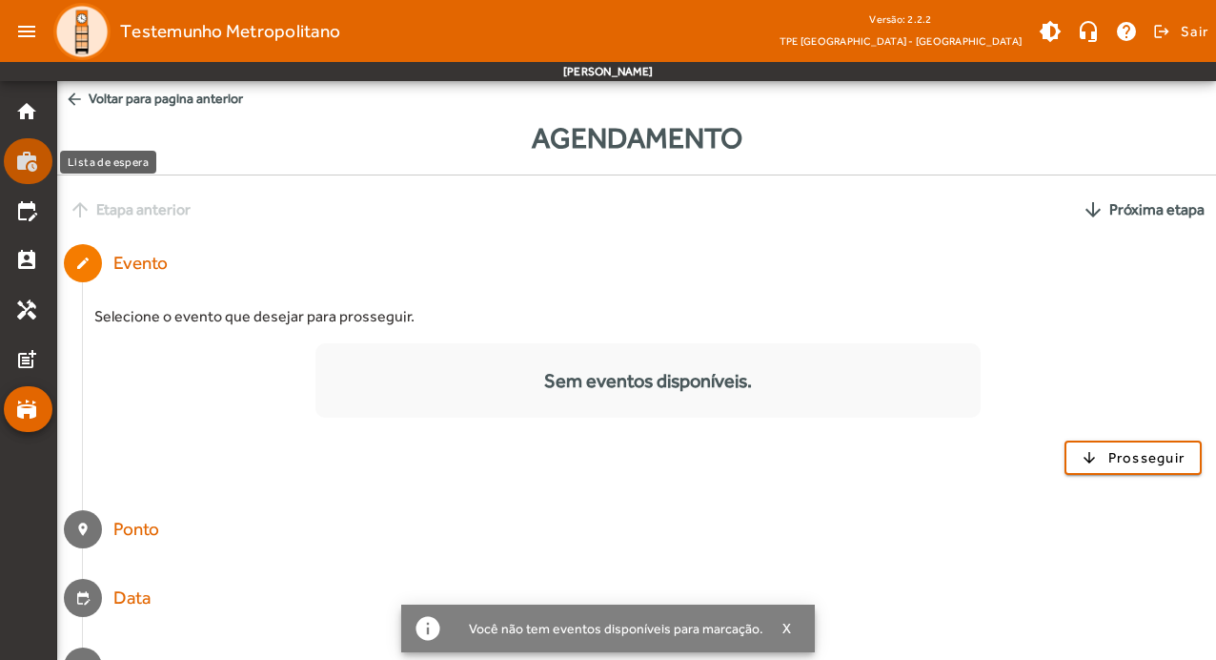
click at [19, 139] on mat-list-item "work_history" at bounding box center [28, 161] width 49 height 46
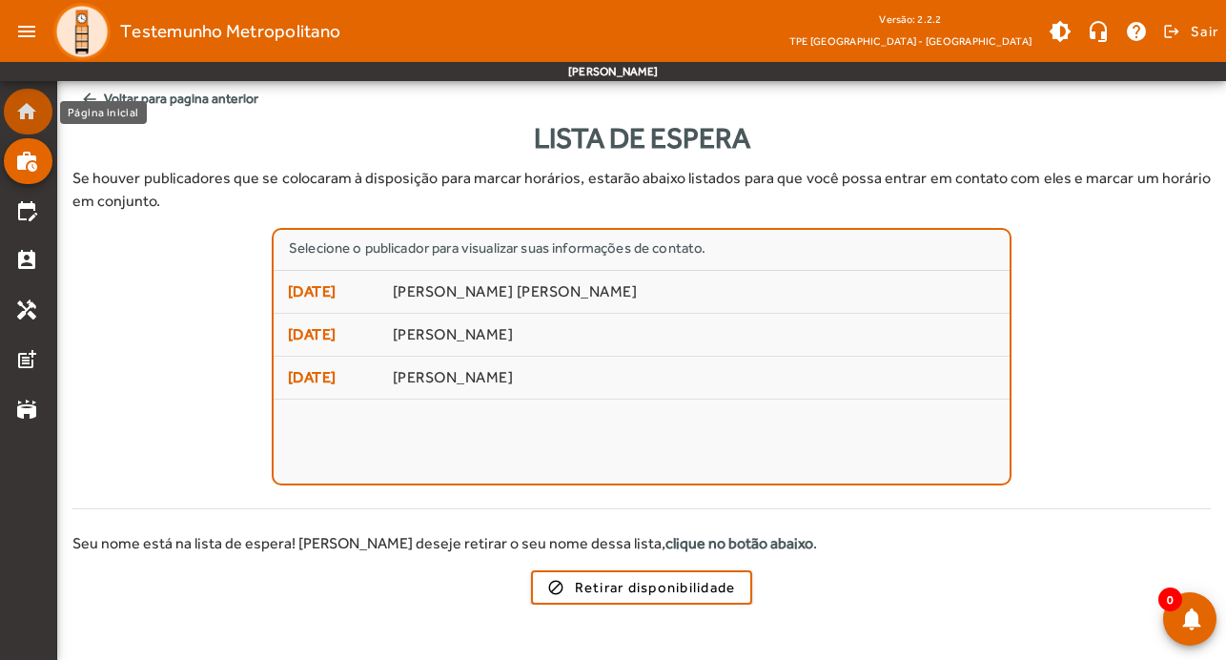
click at [28, 97] on mat-list-item "home" at bounding box center [28, 112] width 49 height 46
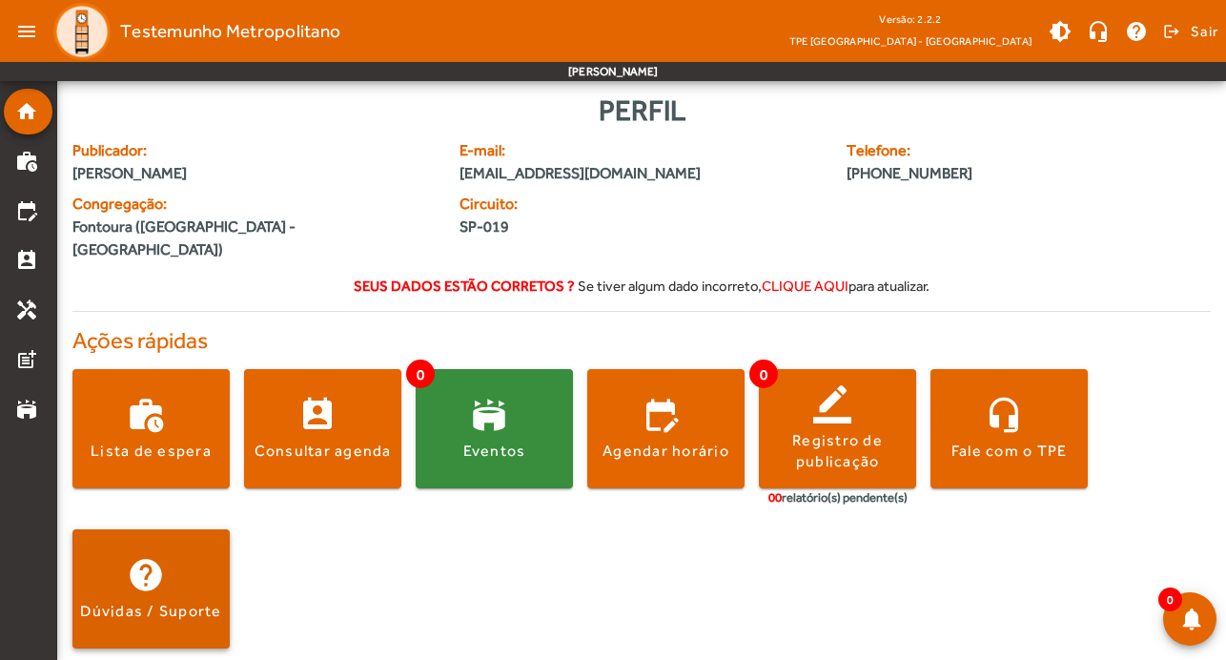
click at [86, 601] on div "Dúvidas / Suporte" at bounding box center [150, 611] width 141 height 21
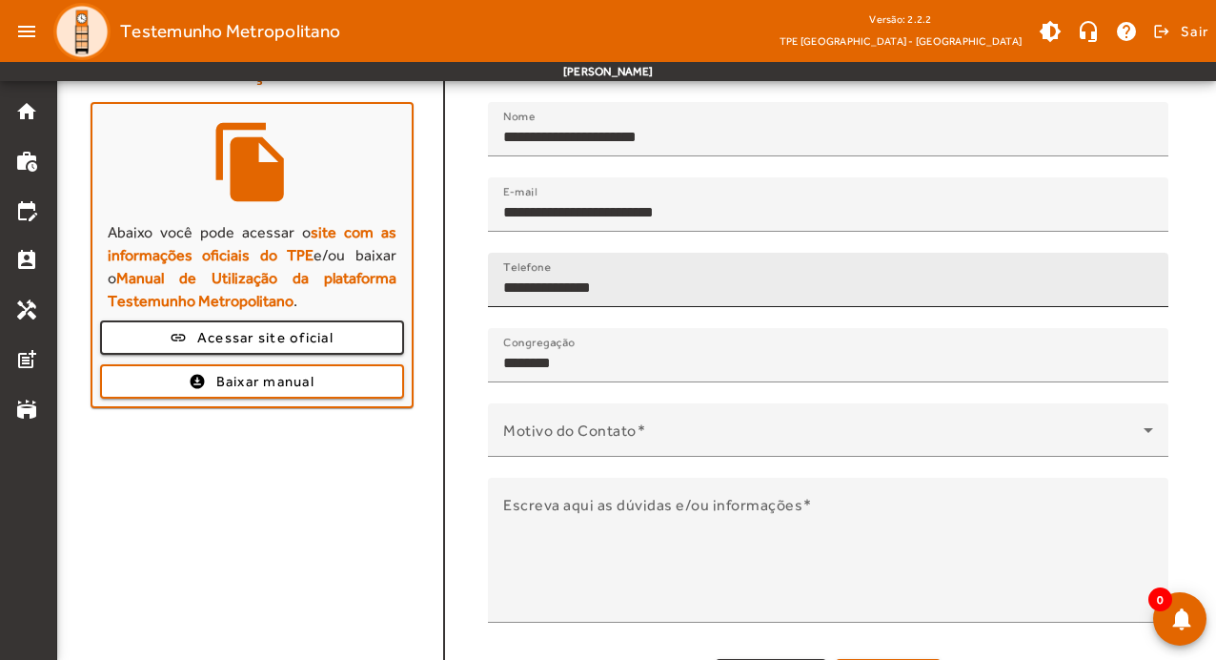
scroll to position [229, 0]
